Goal: Information Seeking & Learning: Learn about a topic

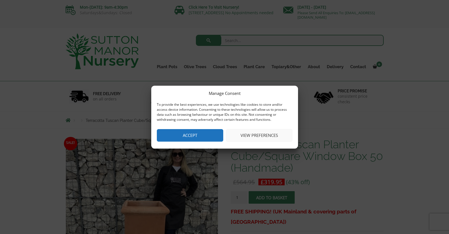
click at [176, 133] on button "Accept" at bounding box center [190, 135] width 66 height 13
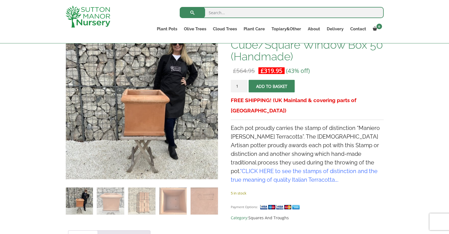
scroll to position [157, 0]
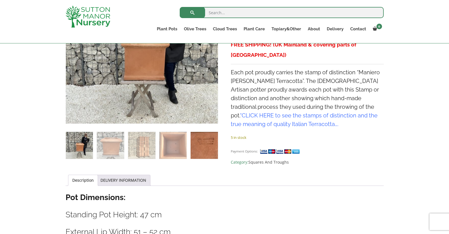
click at [197, 139] on img at bounding box center [203, 145] width 27 height 27
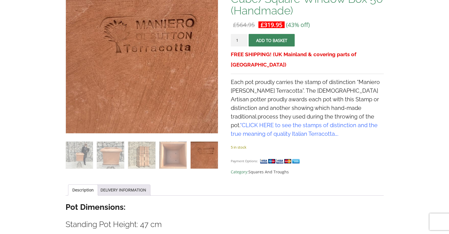
scroll to position [0, 0]
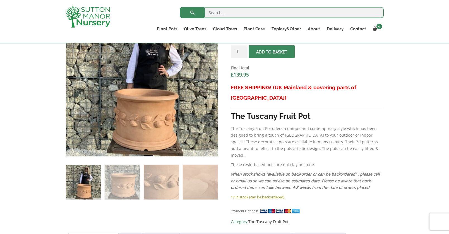
scroll to position [241, 0]
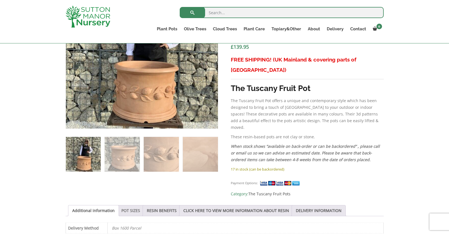
click at [132, 206] on link "POT SIZES" at bounding box center [130, 211] width 19 height 11
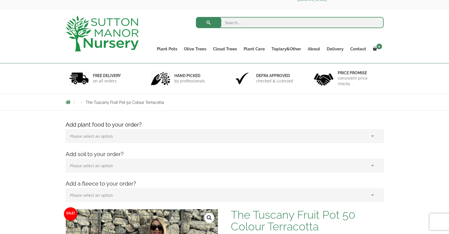
scroll to position [0, 0]
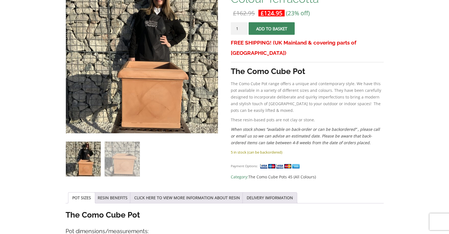
scroll to position [18, 0]
